Goal: Transaction & Acquisition: Purchase product/service

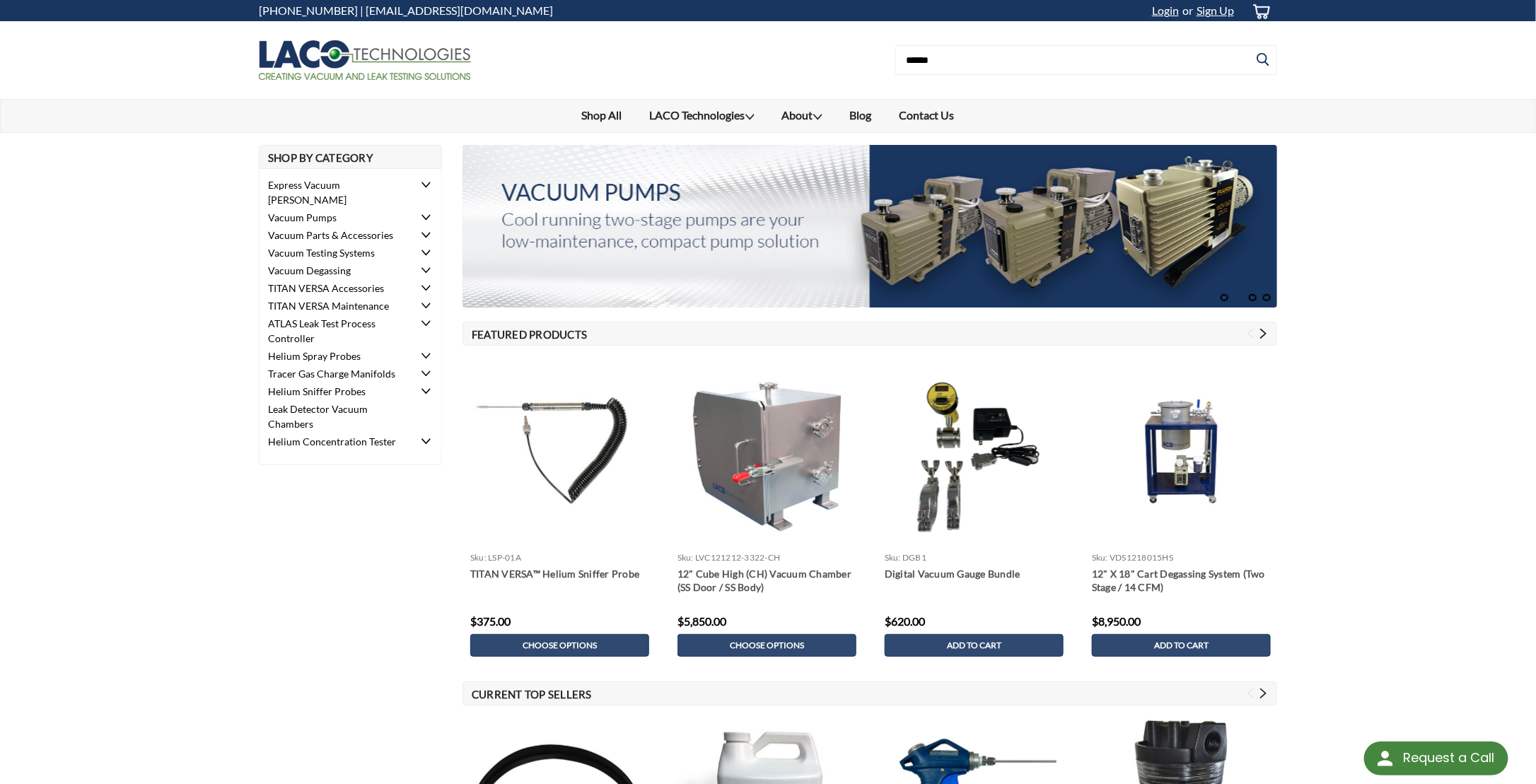
click at [417, 226] on li "Vacuum Parts & Accessories Vacuum Pump Oil & Grease Oil Mist Eliminators Traps …" at bounding box center [350, 235] width 182 height 18
click at [387, 226] on link "Vacuum Parts & Accessories" at bounding box center [336, 235] width 155 height 18
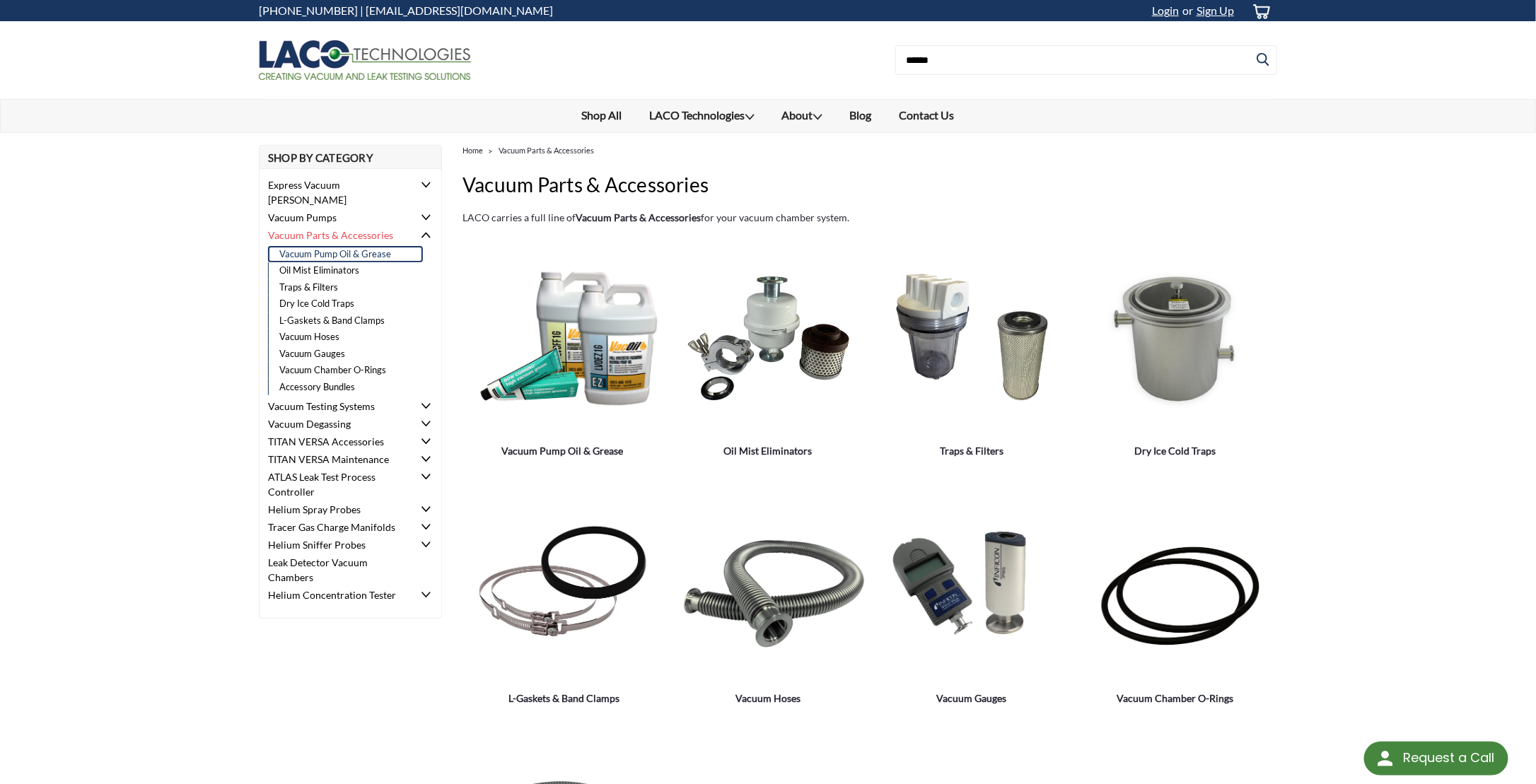
click at [334, 246] on link "Vacuum Pump Oil & Grease" at bounding box center [345, 254] width 155 height 17
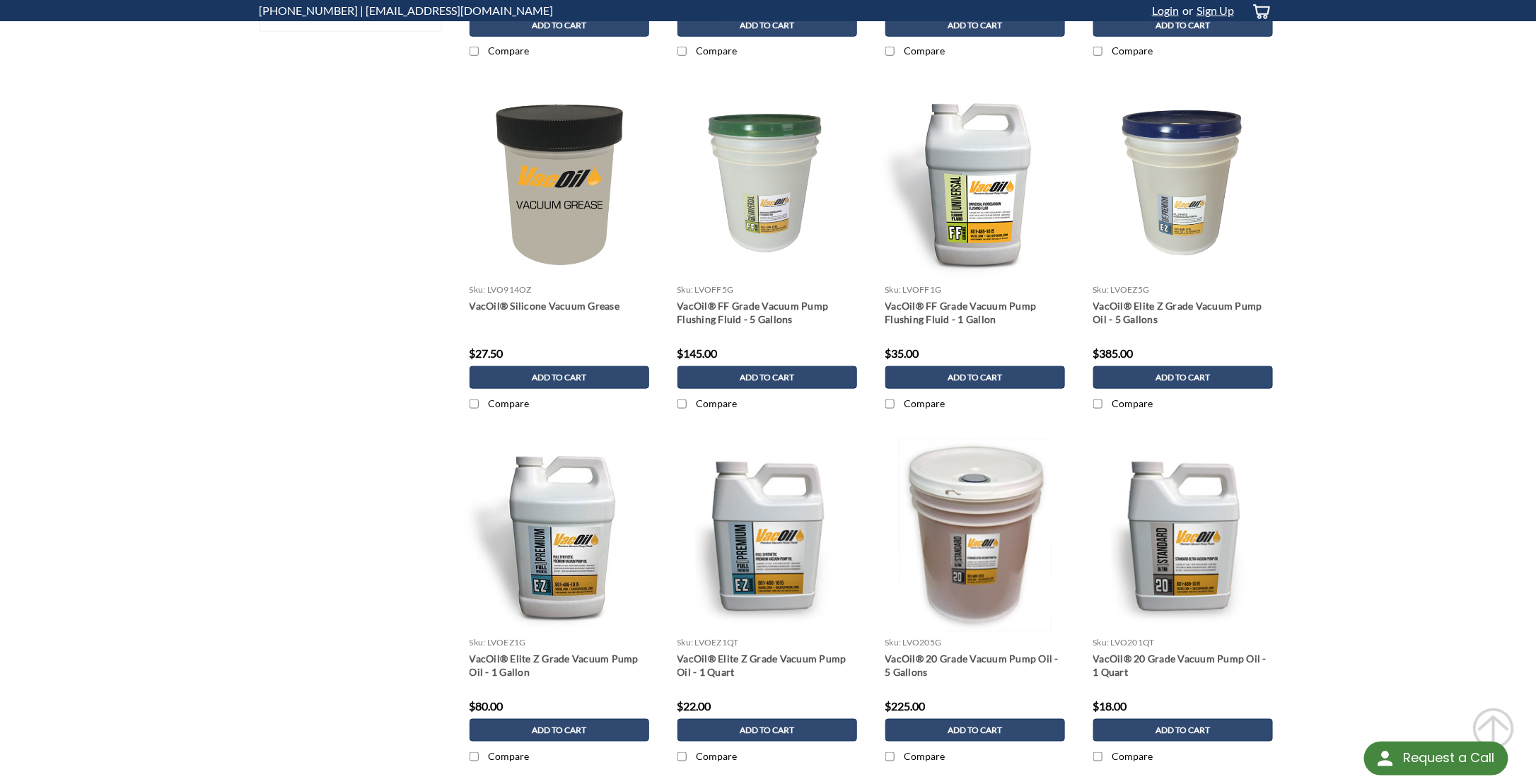
scroll to position [990, 0]
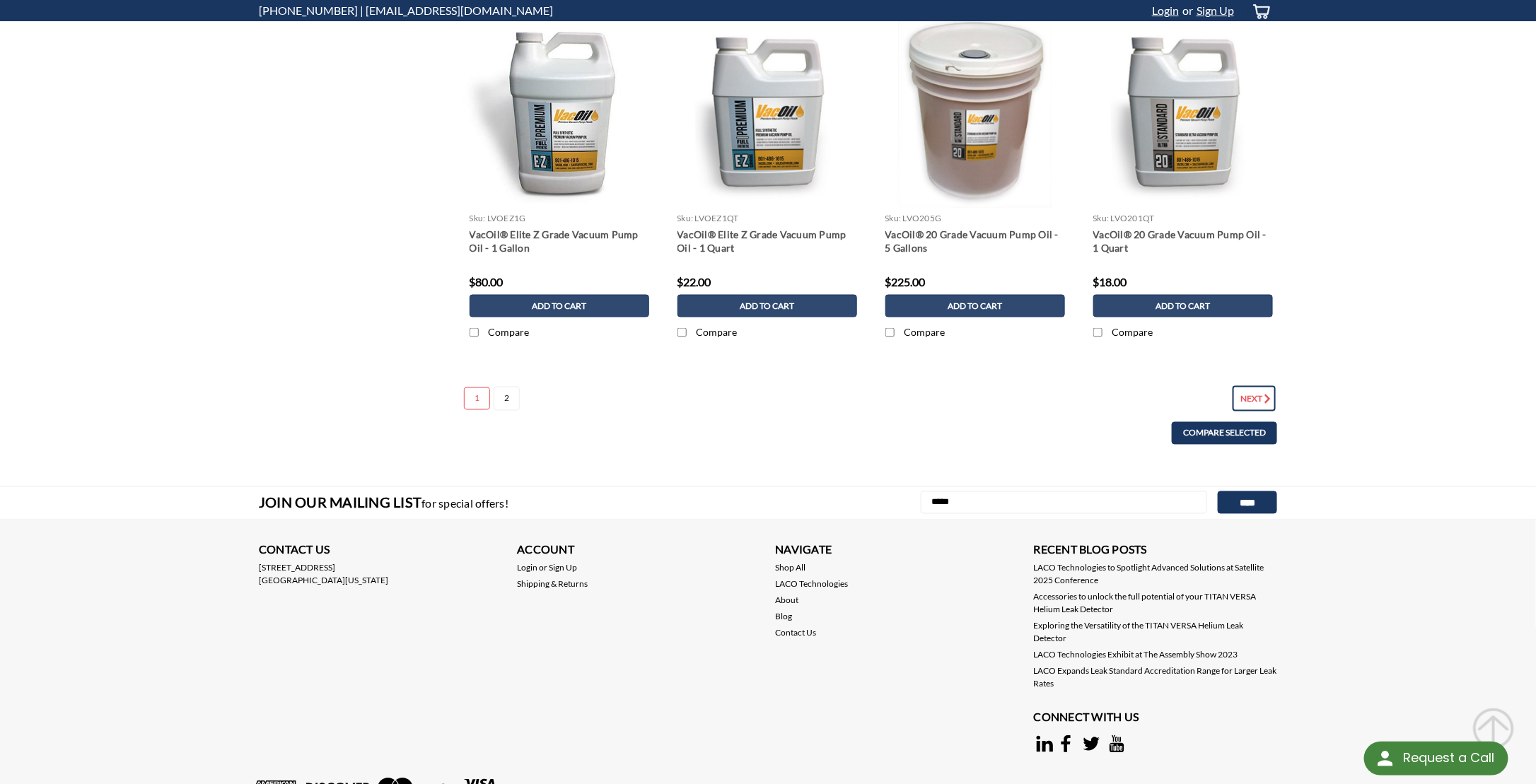
click at [1236, 386] on link "Next" at bounding box center [1253, 398] width 43 height 25
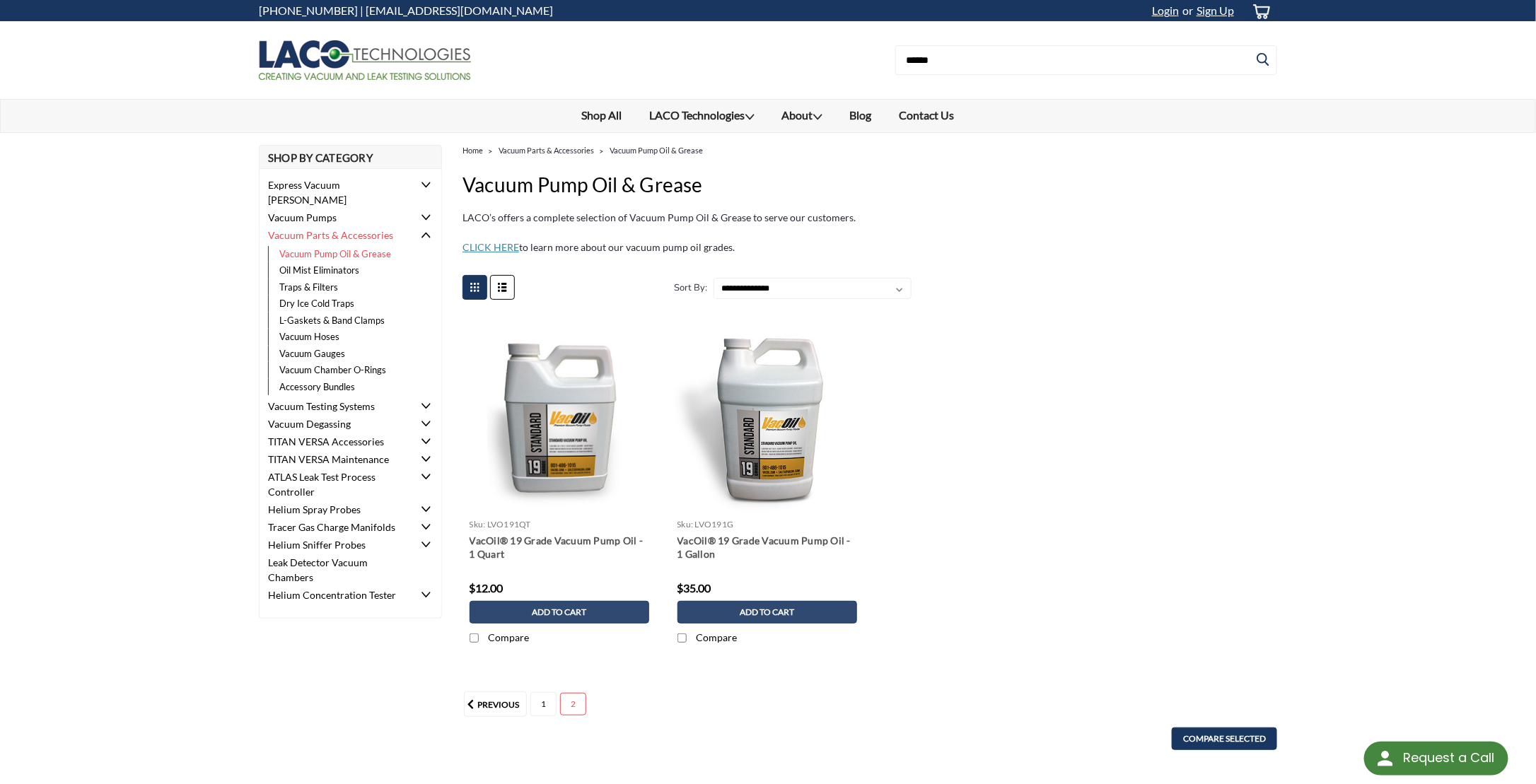
click at [942, 565] on ul "Quick view Details VacOil sku: LVO191QT VacOil® 19 Grade Vacuum Pump Oil - 1 Qu…" at bounding box center [870, 496] width 831 height 353
click at [761, 540] on link "VacOil® 19 Grade Vacuum Pump Oil - 1 Gallon" at bounding box center [767, 547] width 180 height 27
